Goal: Find specific page/section: Find specific page/section

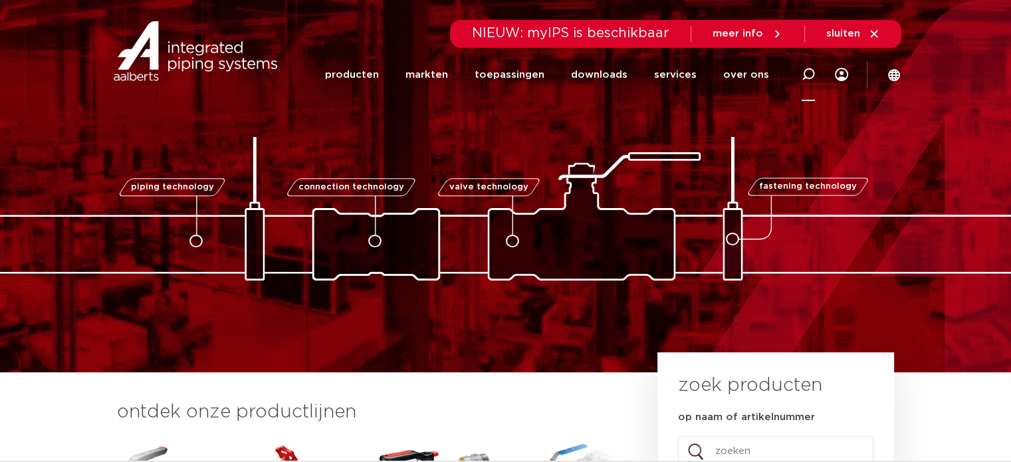
click at [816, 68] on div at bounding box center [807, 74] width 53 height 54
paste input "4244163"
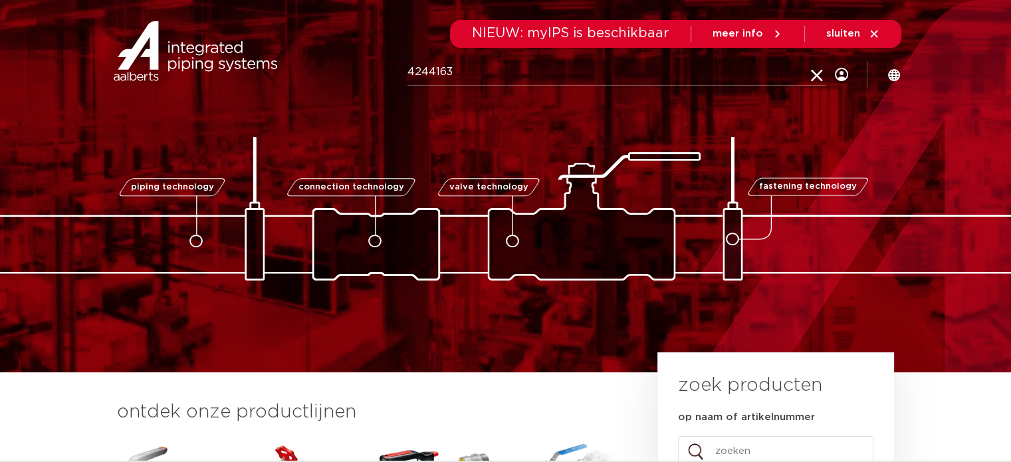
type input "4244163"
click button "Zoeken" at bounding box center [0, 0] width 0 height 0
click at [550, 71] on input "4244163" at bounding box center [616, 72] width 418 height 27
click button "Zoeken" at bounding box center [0, 0] width 0 height 0
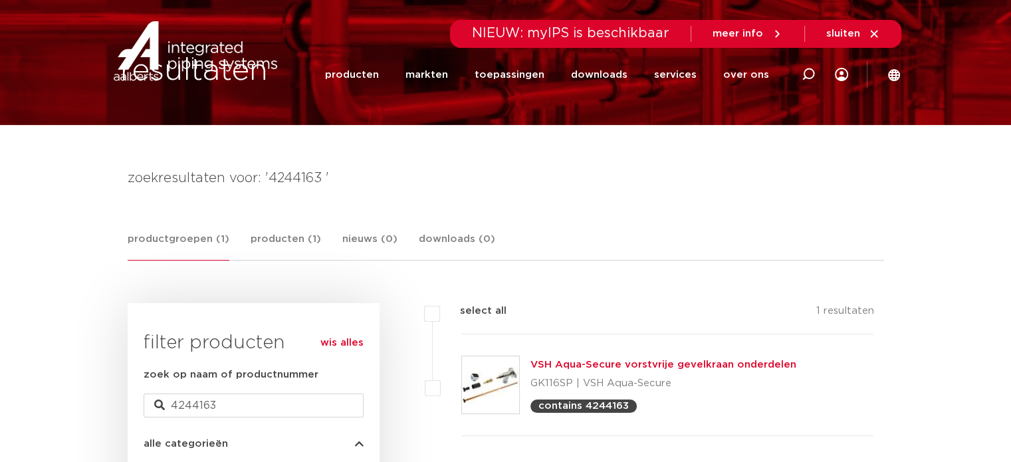
scroll to position [266, 0]
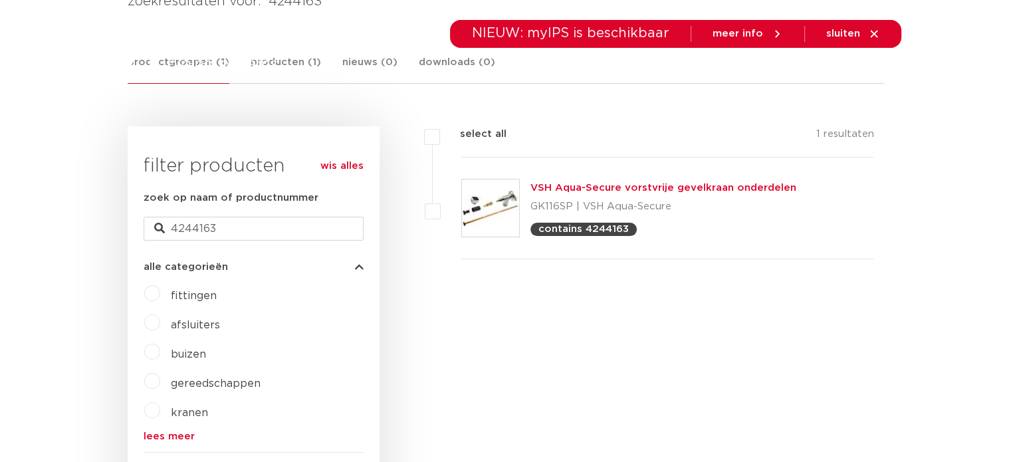
click at [607, 189] on link "VSH Aqua-Secure vorstvrije gevelkraan onderdelen" at bounding box center [663, 188] width 266 height 10
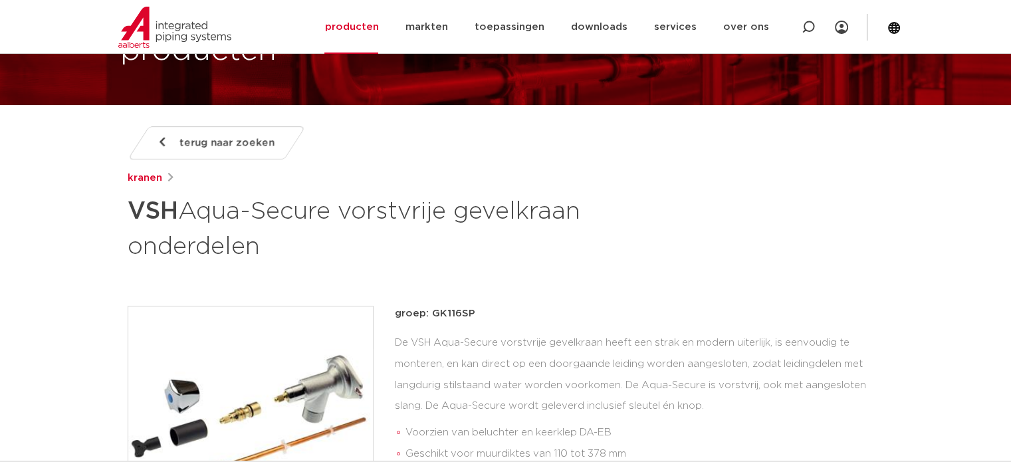
scroll to position [133, 0]
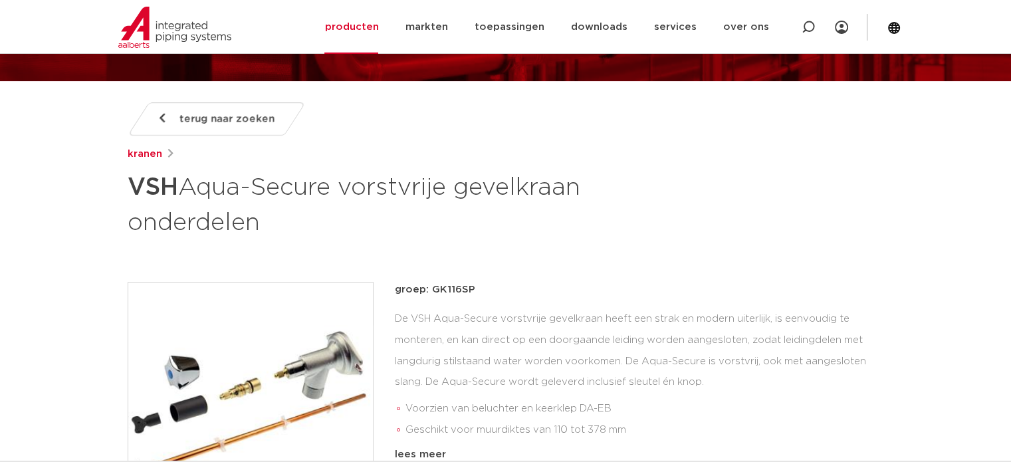
drag, startPoint x: 136, startPoint y: 185, endPoint x: 740, endPoint y: 219, distance: 604.9
click at [740, 219] on div "terug naar zoeken kranen VSH Aqua-Secure vorstvrije gevelkraan onderdelen" at bounding box center [506, 170] width 756 height 137
click at [563, 221] on h1 "VSH Aqua-Secure vorstvrije gevelkraan onderdelen" at bounding box center [377, 203] width 499 height 72
drag, startPoint x: 266, startPoint y: 228, endPoint x: 93, endPoint y: 198, distance: 176.0
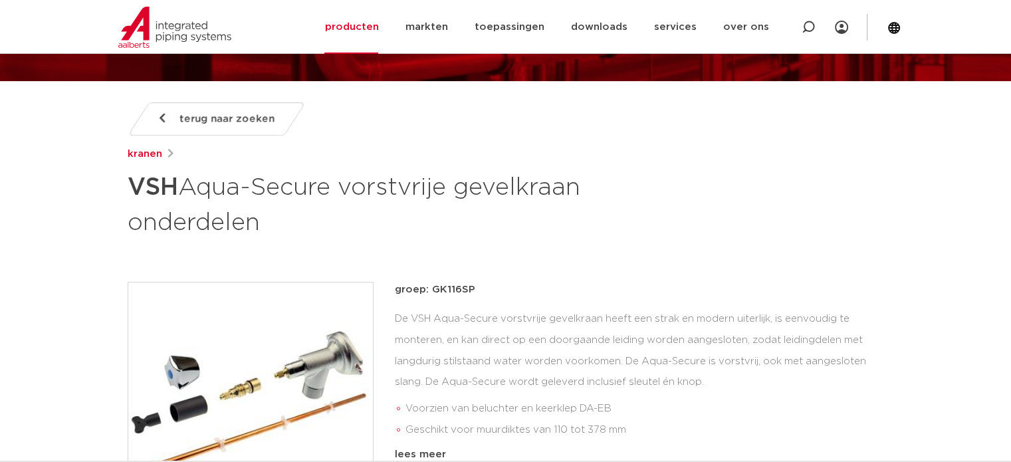
copy h1 "VSH Aqua-Secure vorstvrije gevelkraan onderdelen"
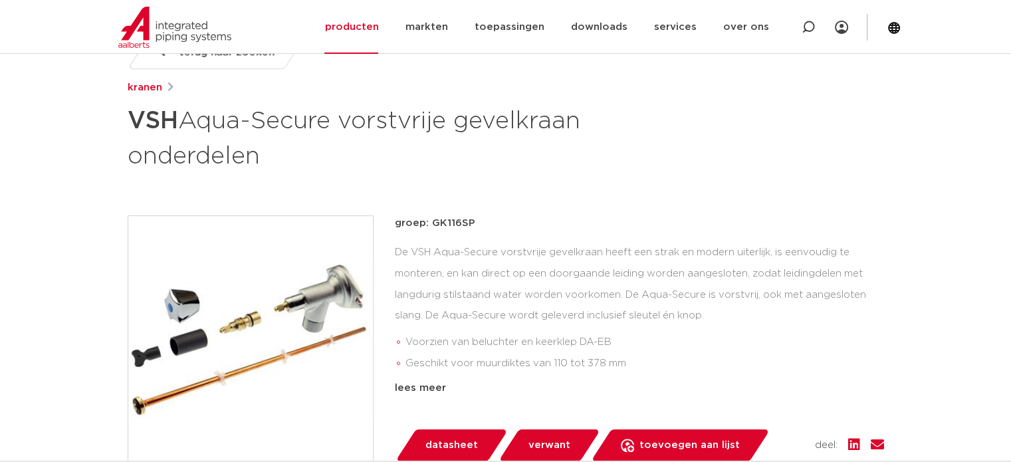
scroll to position [0, 0]
